Goal: Register for event/course

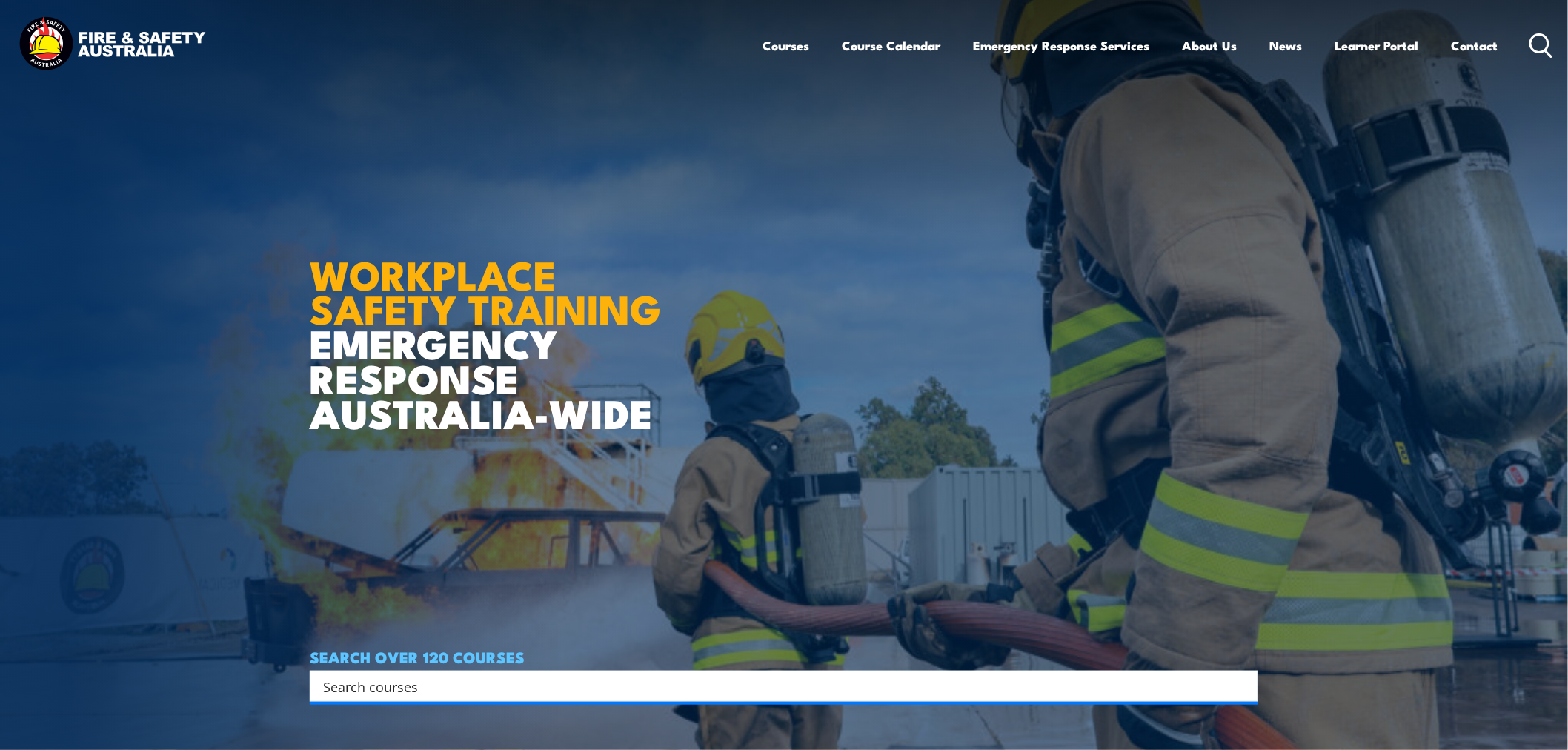
click at [827, 494] on input "Search input" at bounding box center [775, 686] width 902 height 23
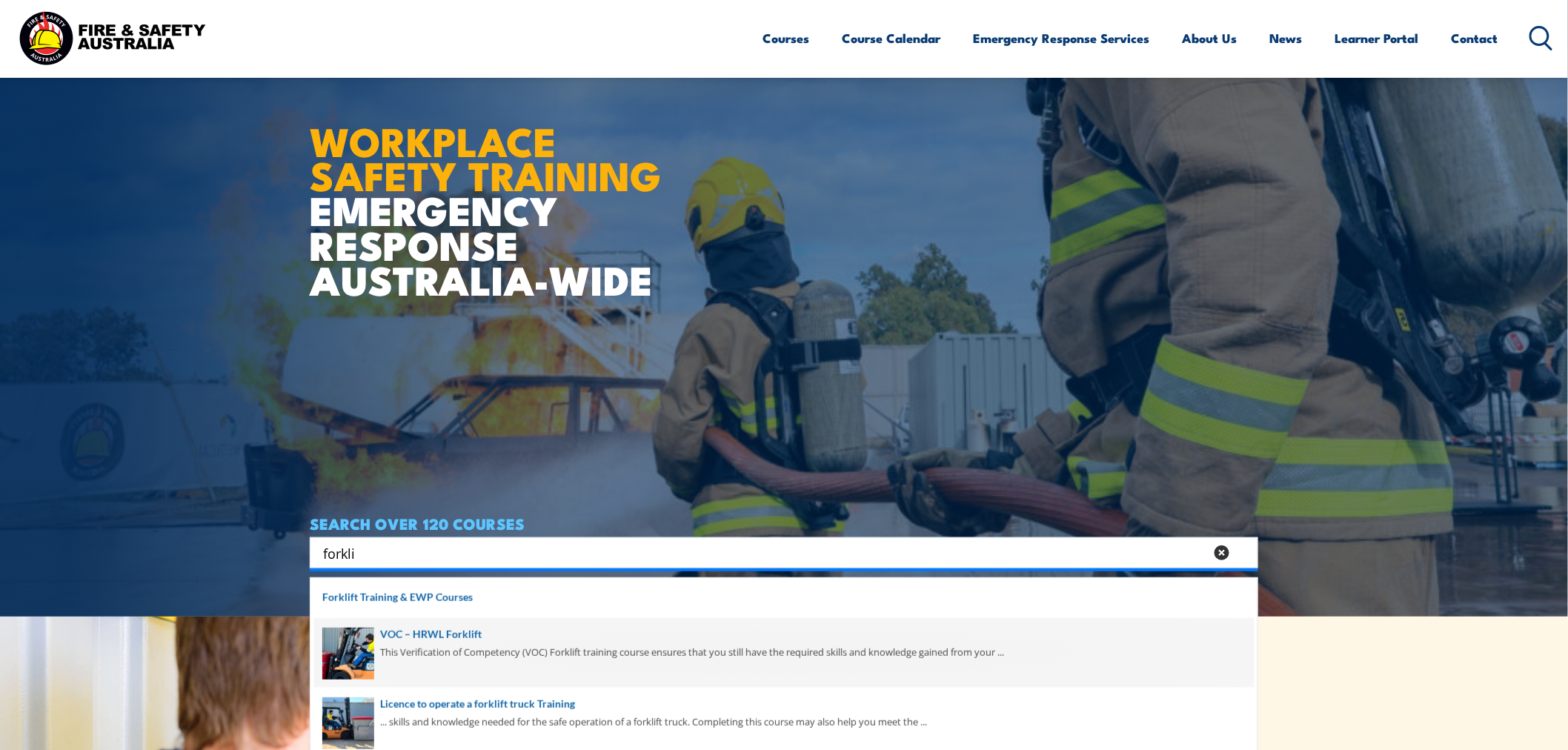
scroll to position [137, 0]
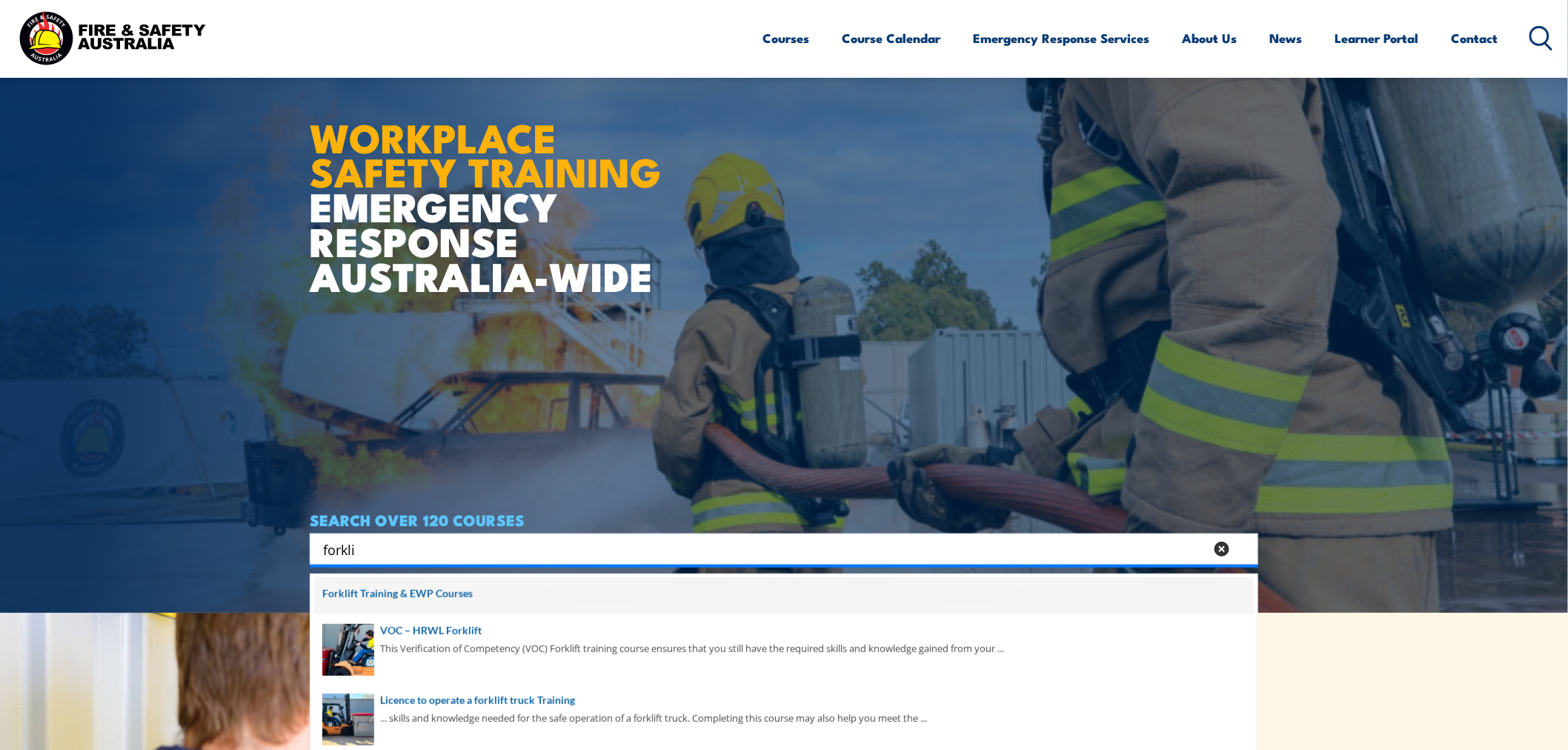
type input "forkli"
click at [557, 494] on span at bounding box center [783, 595] width 939 height 37
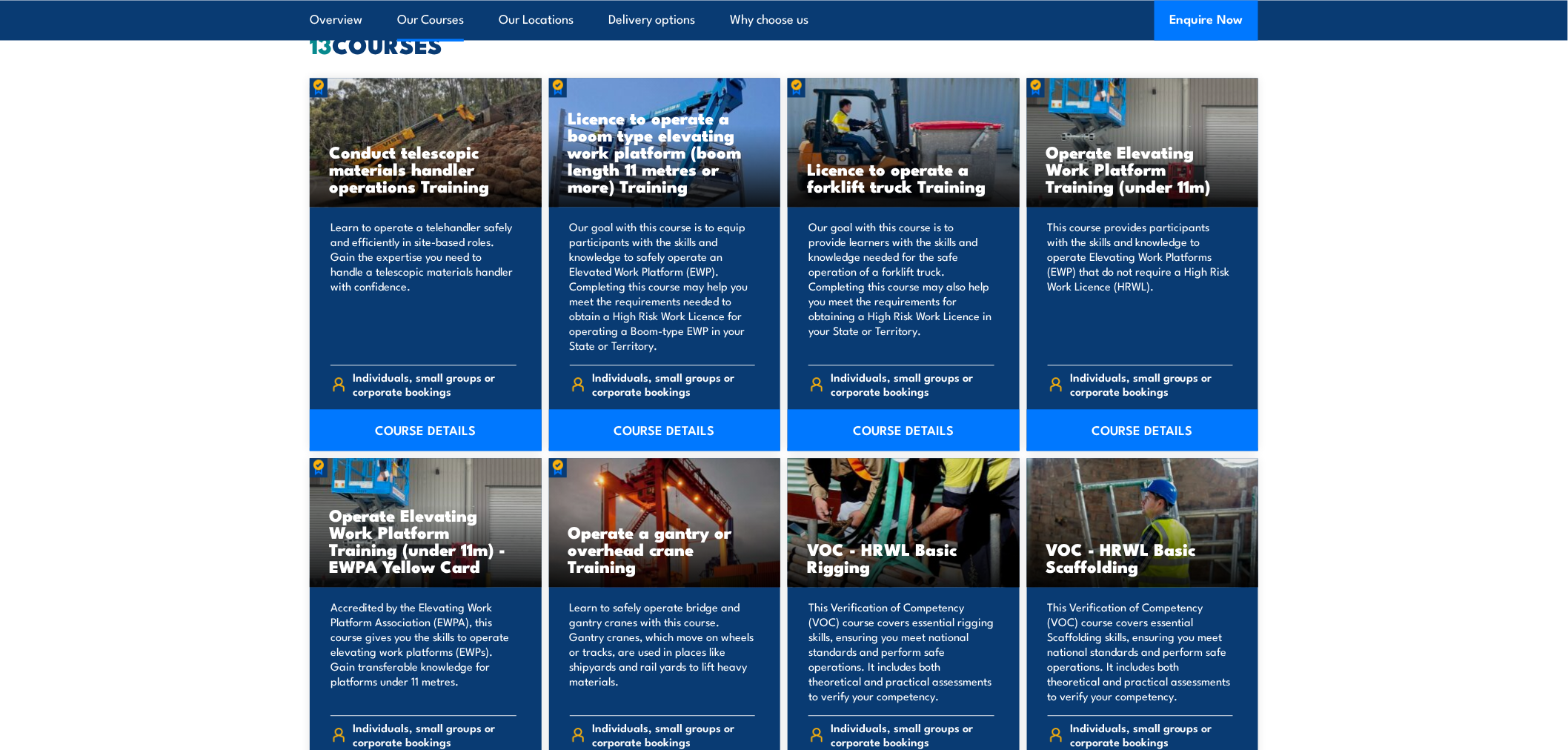
scroll to position [1180, 0]
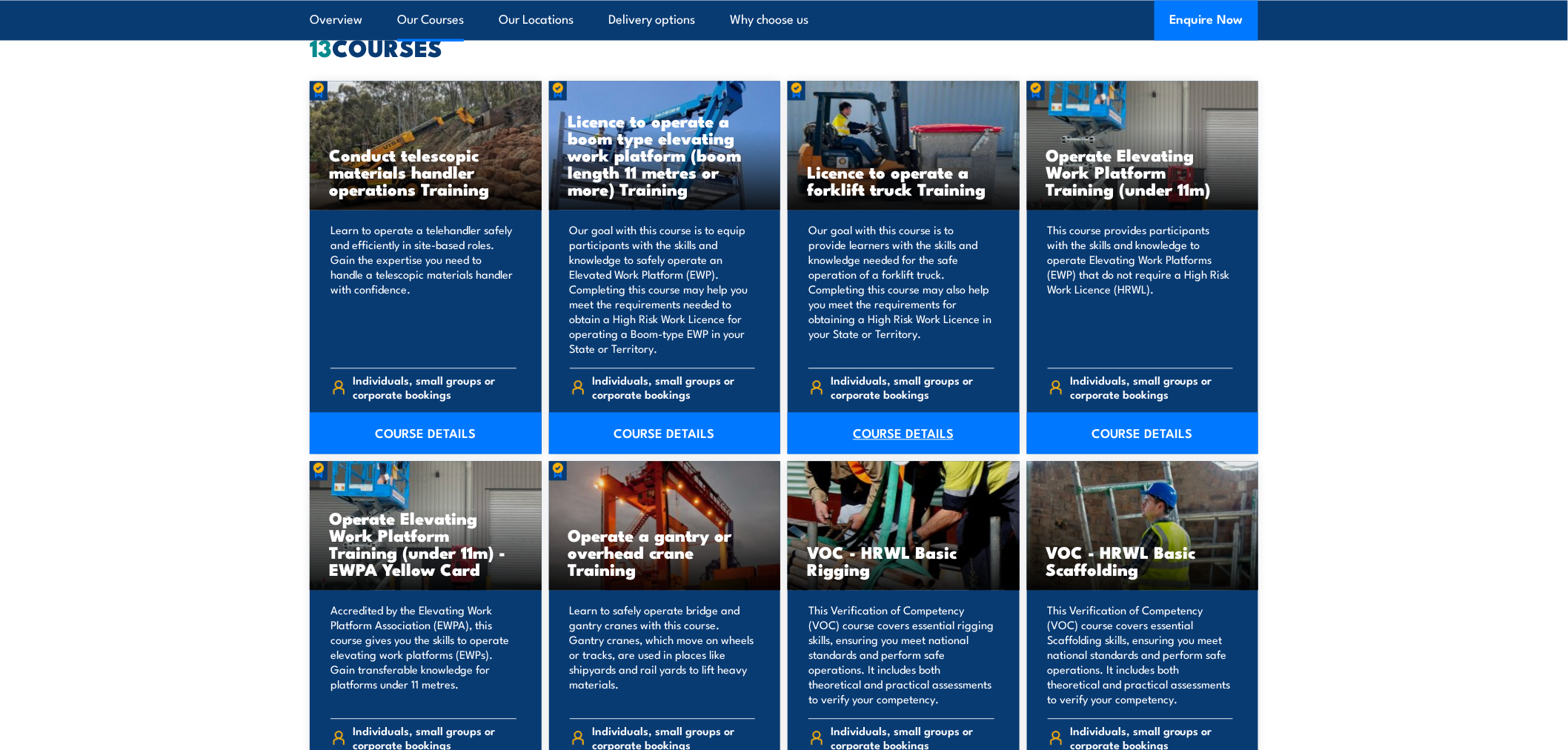
click at [932, 412] on link "COURSE DETAILS" at bounding box center [903, 432] width 232 height 41
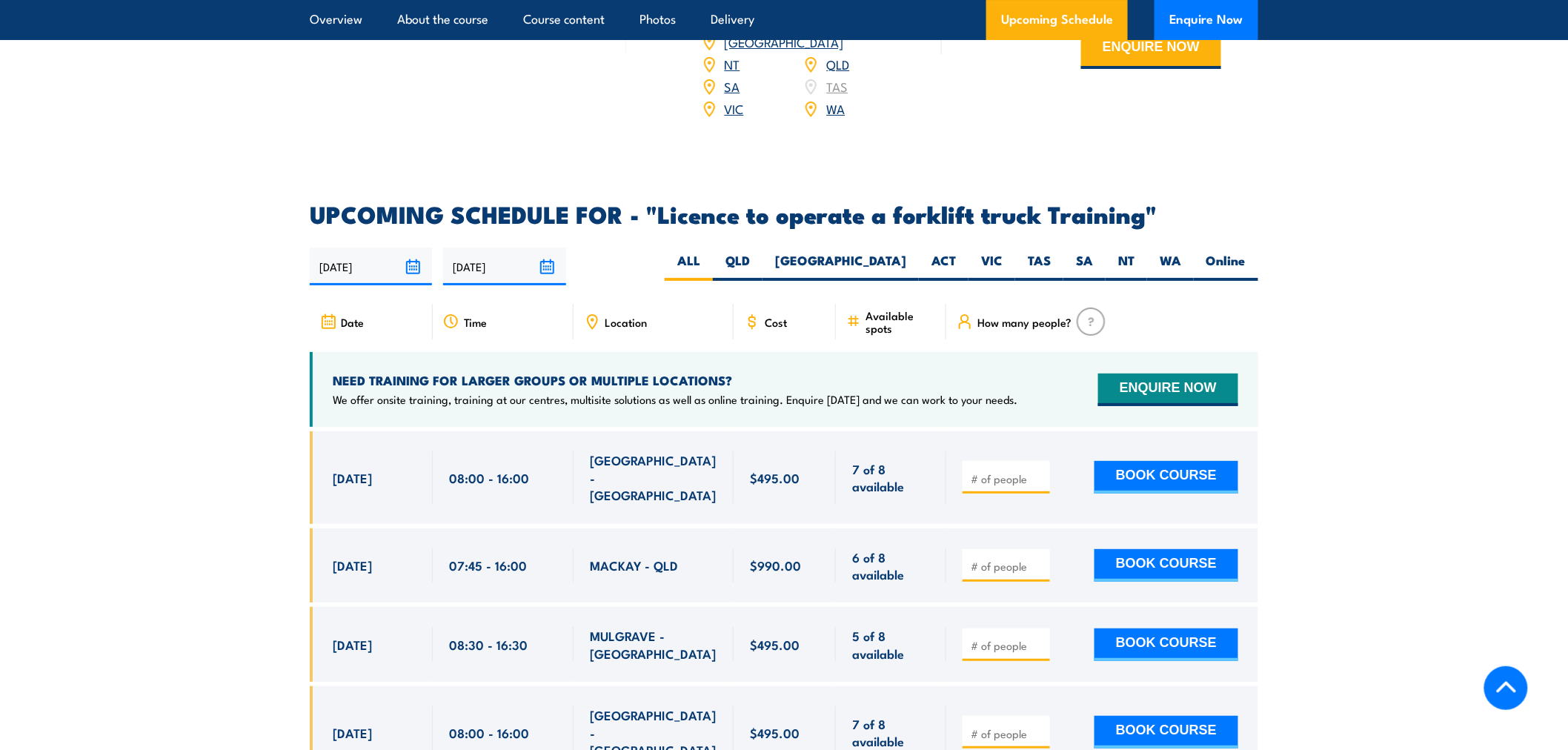
scroll to position [2305, 0]
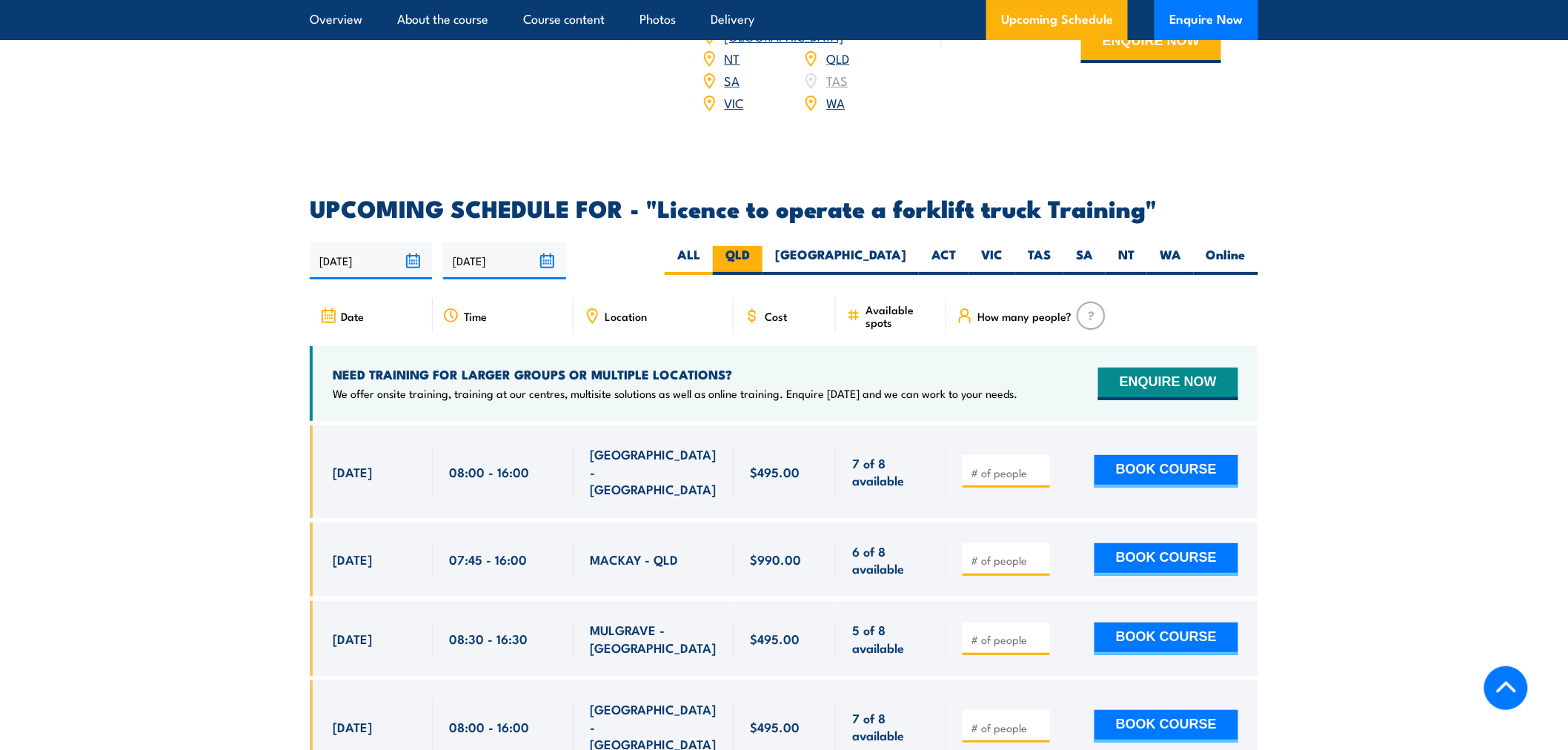
click at [762, 246] on label "QLD" at bounding box center [737, 260] width 50 height 29
click at [760, 246] on input "QLD" at bounding box center [755, 251] width 9 height 9
radio input "true"
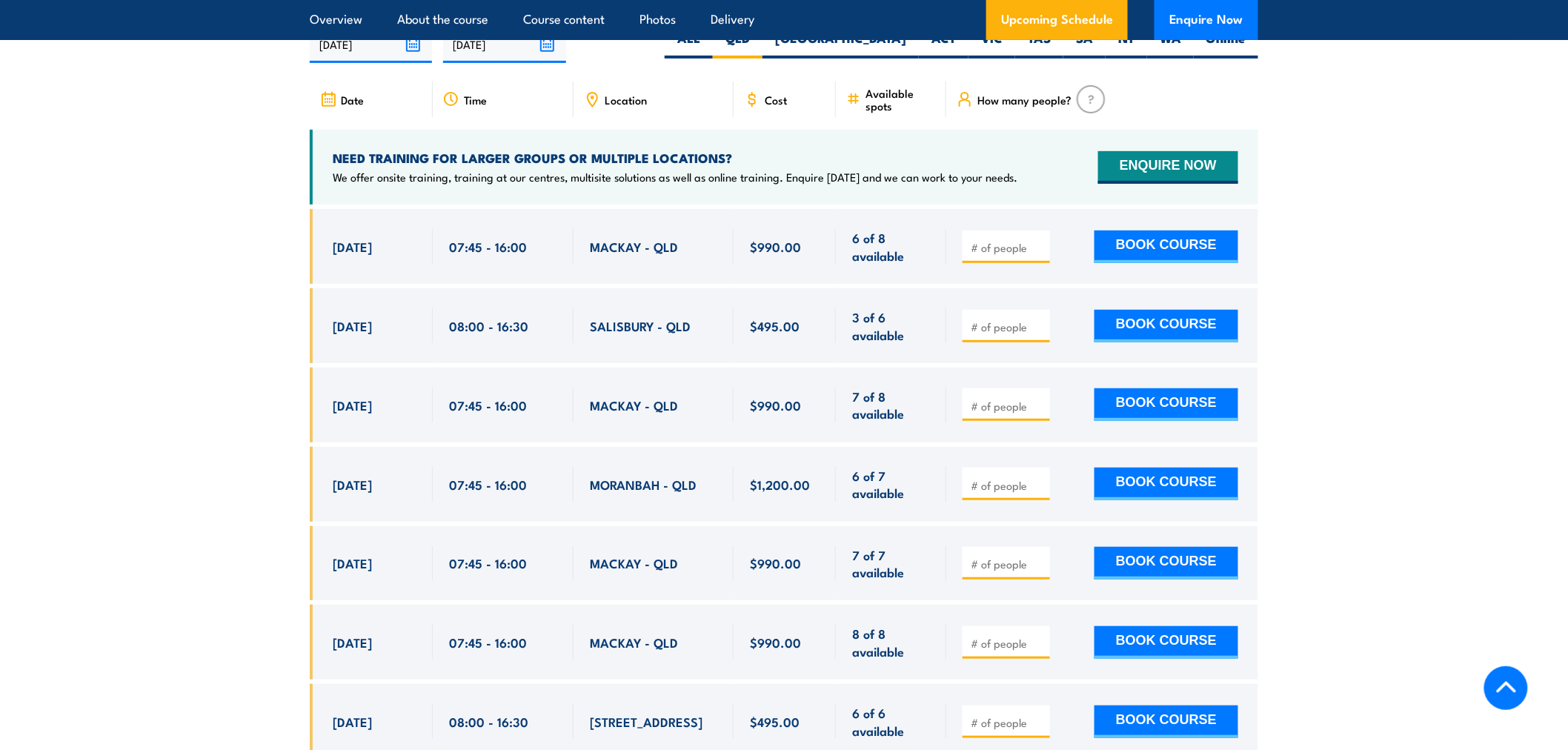
scroll to position [2560, 0]
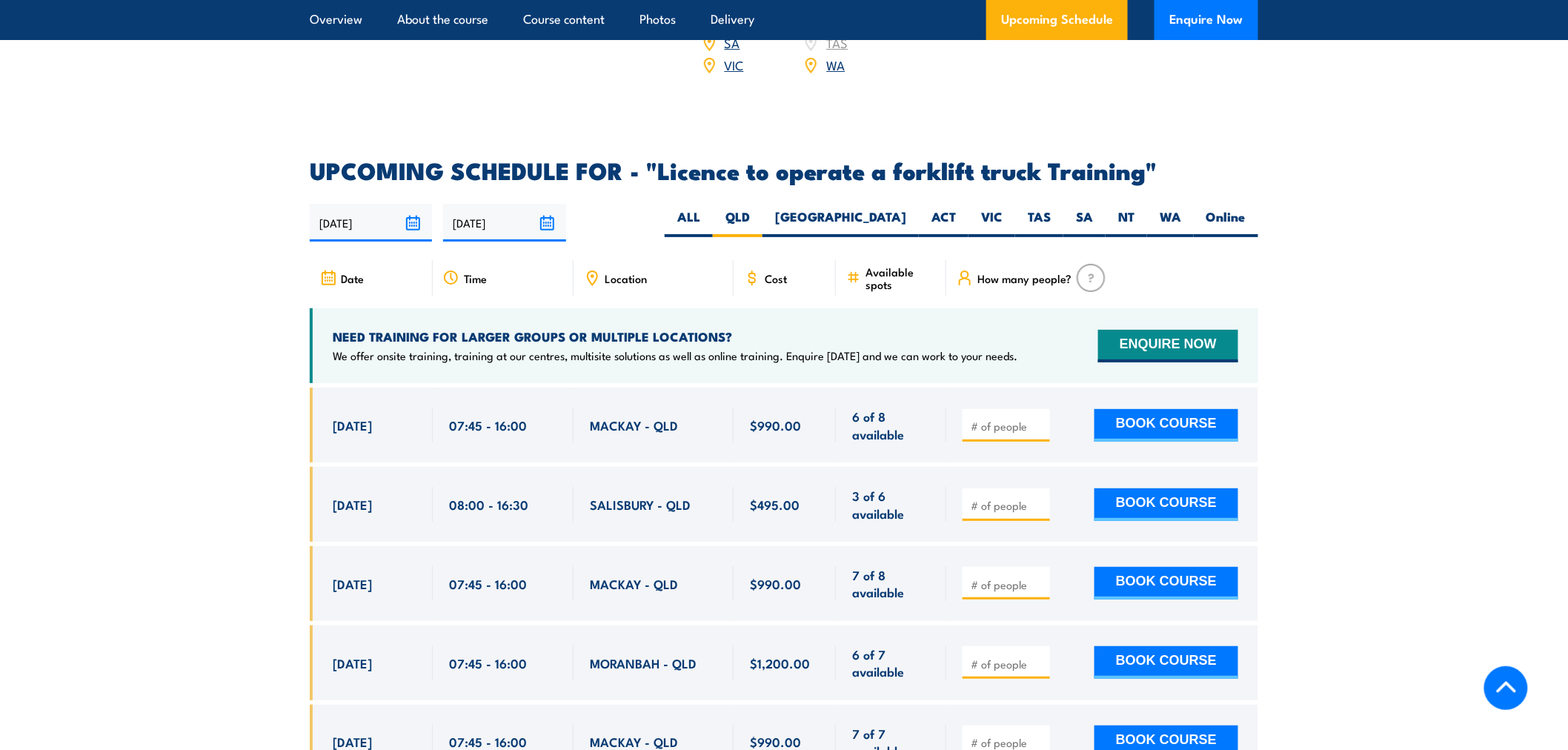
scroll to position [2341, 0]
click at [713, 211] on label "ALL" at bounding box center [688, 223] width 48 height 29
click at [710, 211] on input "ALL" at bounding box center [705, 213] width 9 height 9
radio input "true"
click at [762, 209] on label "QLD" at bounding box center [737, 223] width 50 height 29
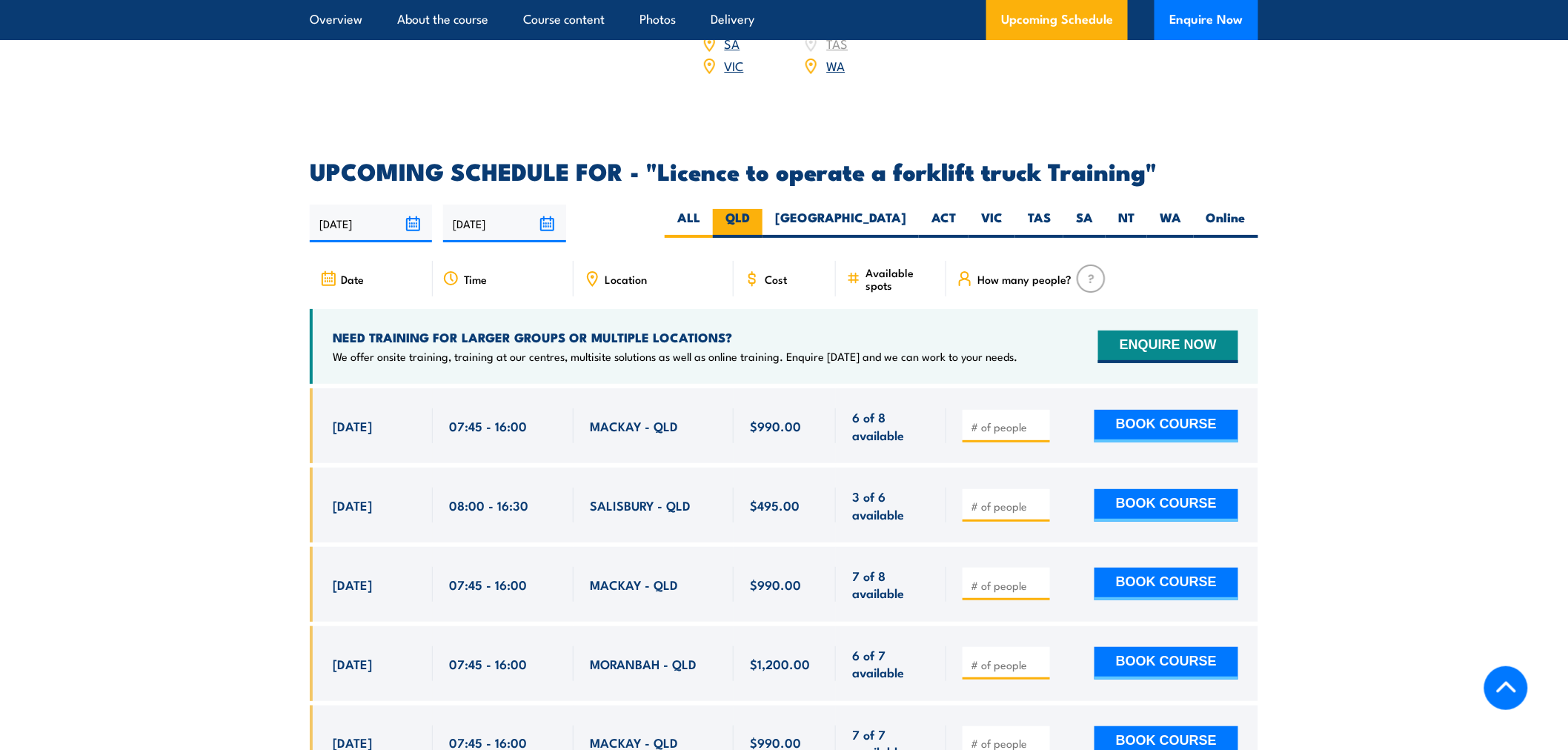
click at [760, 209] on input "QLD" at bounding box center [755, 213] width 9 height 9
radio input "true"
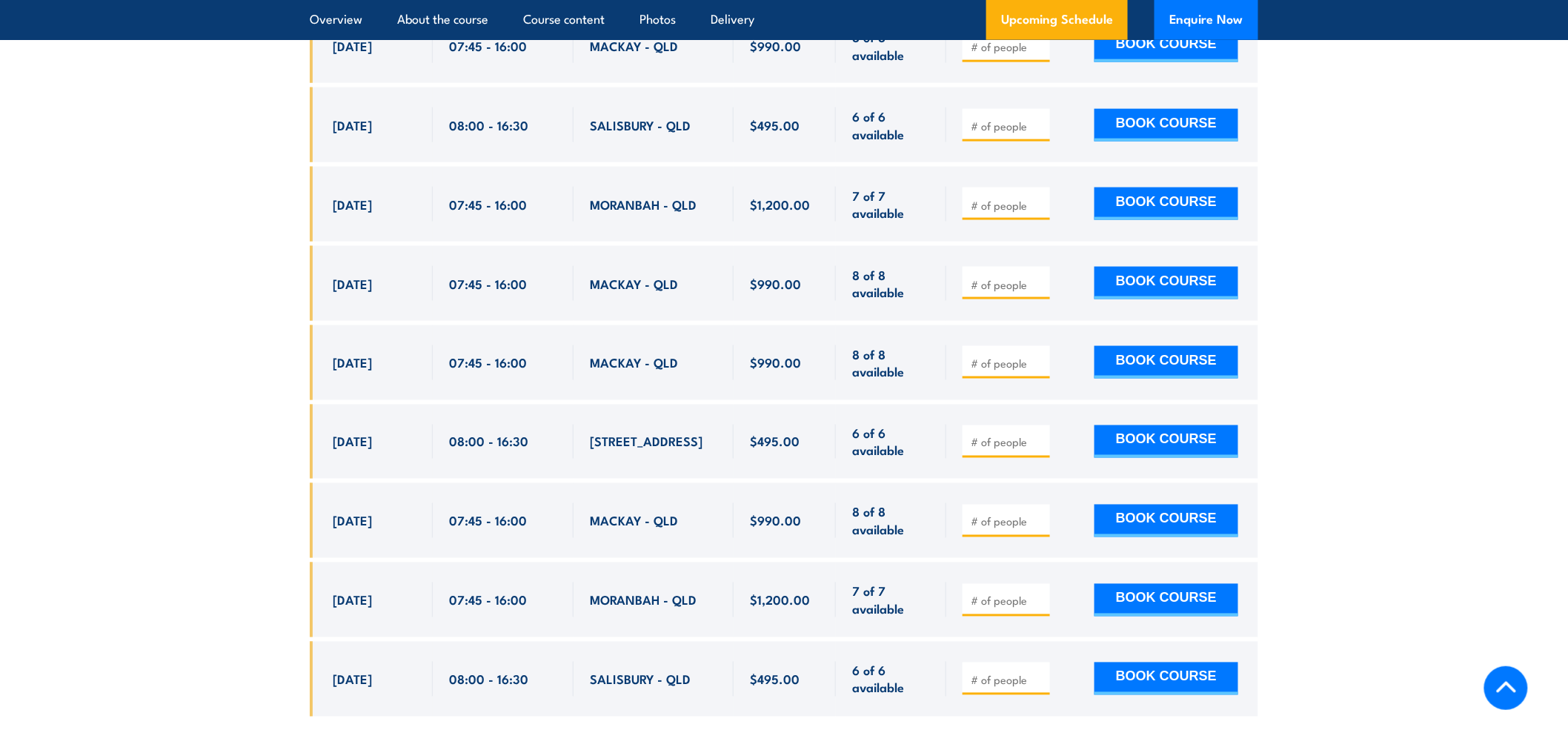
scroll to position [3136, 0]
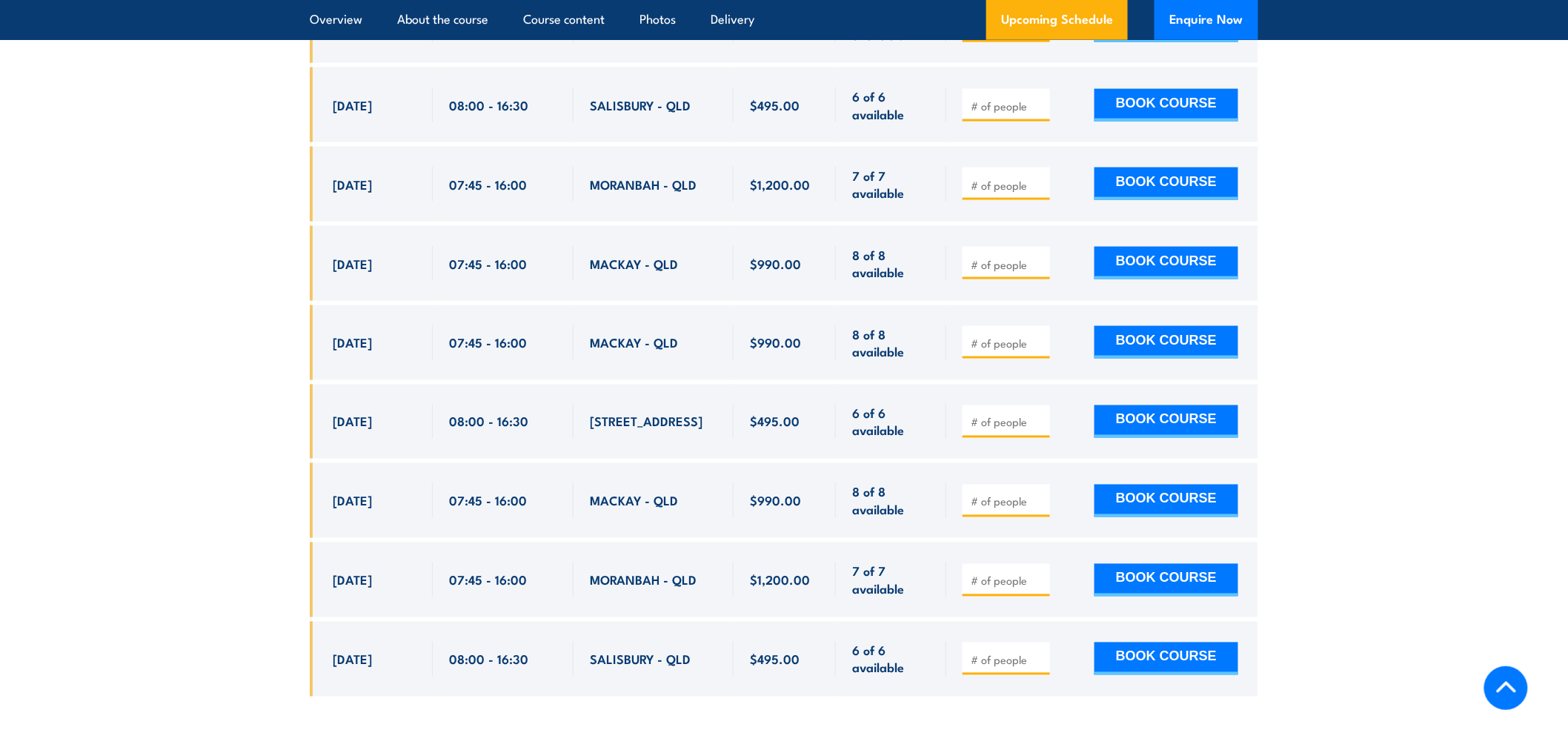
click at [281, 330] on section "UPCOMING SCHEDULE FOR - "Licence to operate a forklift truck Training" 01/09/20…" at bounding box center [784, 41] width 1568 height 1353
